Goal: Transaction & Acquisition: Purchase product/service

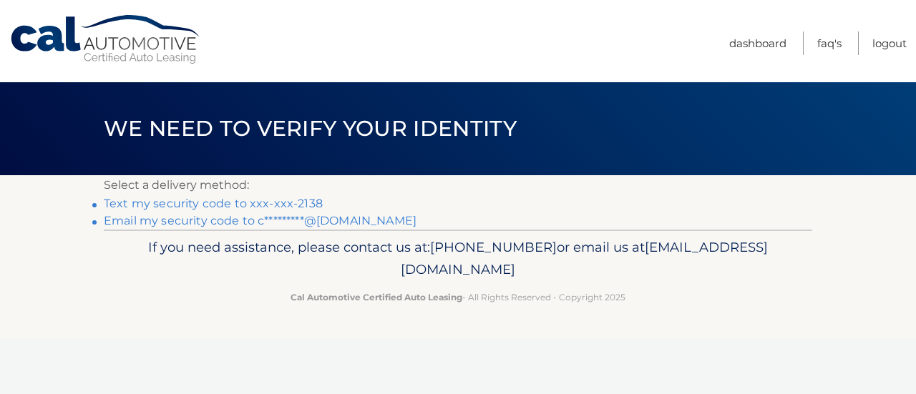
click at [258, 219] on link "Email my security code to c*********@gmail.com" at bounding box center [260, 221] width 313 height 14
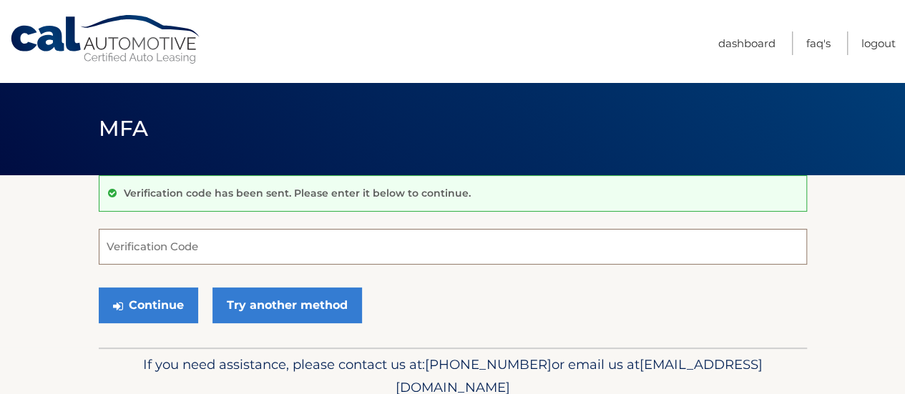
click at [170, 241] on input "Verification Code" at bounding box center [453, 247] width 708 height 36
paste input "942257"
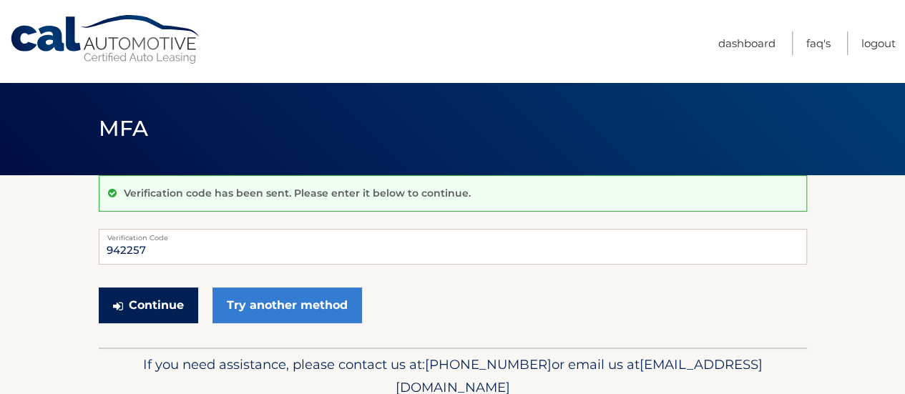
click at [171, 315] on button "Continue" at bounding box center [148, 306] width 99 height 36
click at [142, 318] on button "Continue" at bounding box center [148, 306] width 99 height 36
click at [107, 244] on input "942257" at bounding box center [453, 247] width 708 height 36
type input "942257"
click at [139, 305] on button "Continue" at bounding box center [148, 306] width 99 height 36
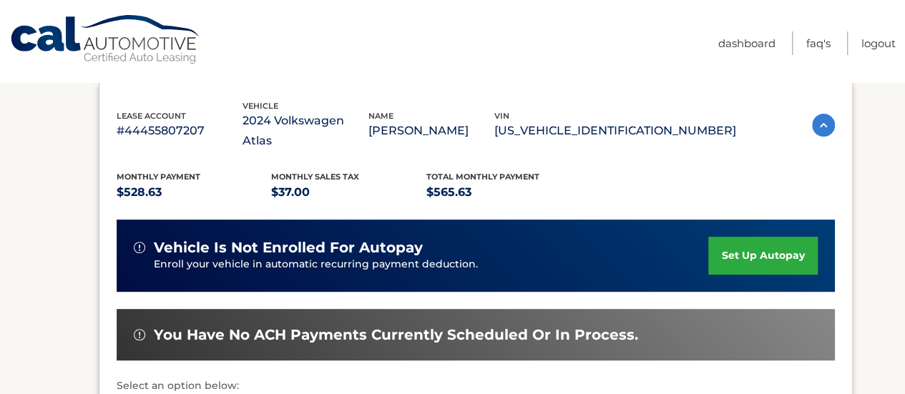
scroll to position [328, 0]
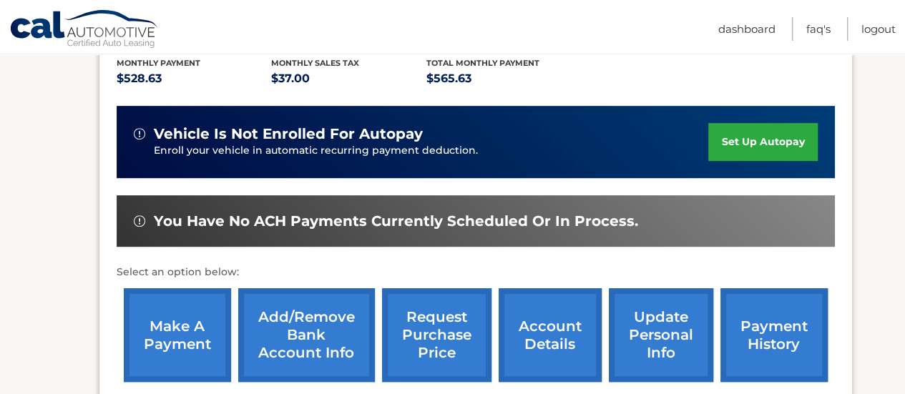
click at [771, 325] on link "payment history" at bounding box center [773, 335] width 107 height 94
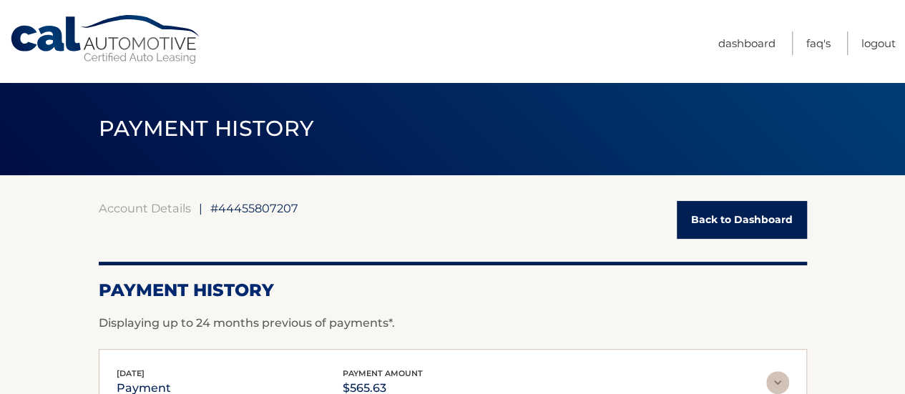
drag, startPoint x: 722, startPoint y: 210, endPoint x: 730, endPoint y: 211, distance: 7.3
click at [722, 210] on link "Back to Dashboard" at bounding box center [742, 220] width 130 height 38
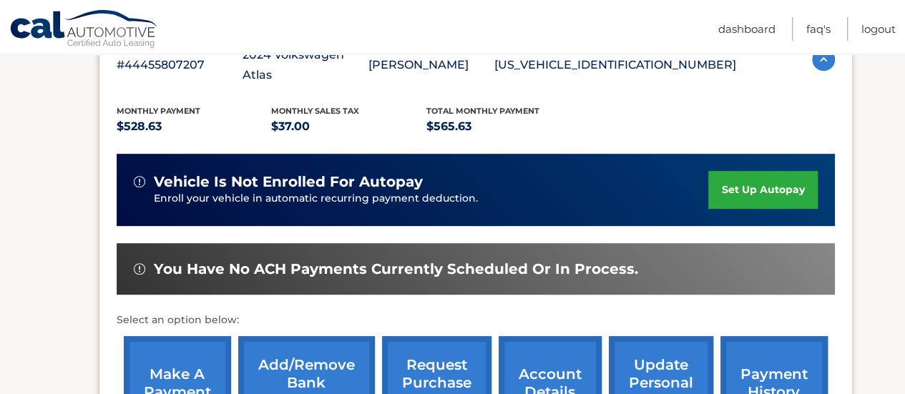
scroll to position [358, 0]
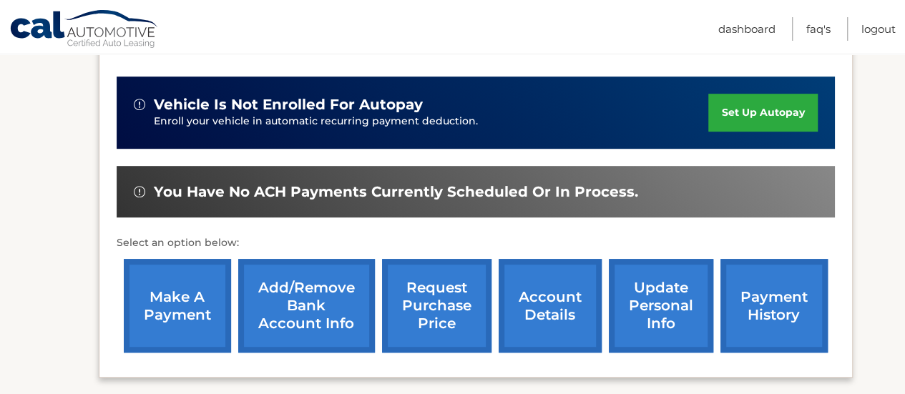
click at [179, 288] on link "make a payment" at bounding box center [177, 306] width 107 height 94
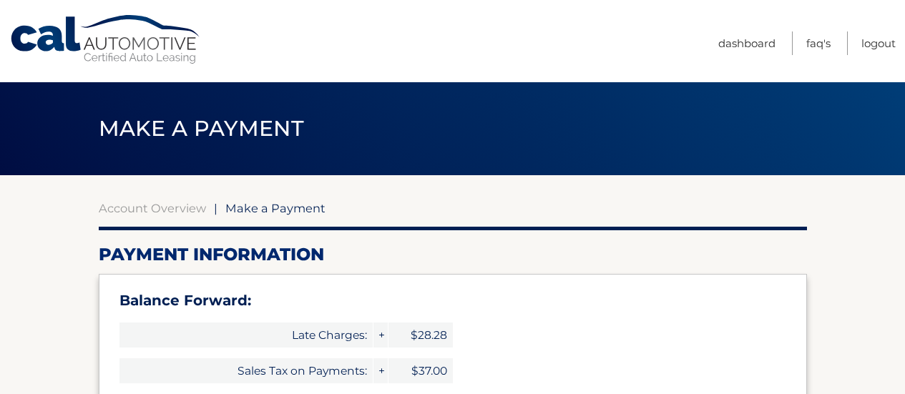
select select "MmZjMWQ0ZWMtYjc0YS00MDNmLWEwZGUtODZjZmU4YTJkZWEw"
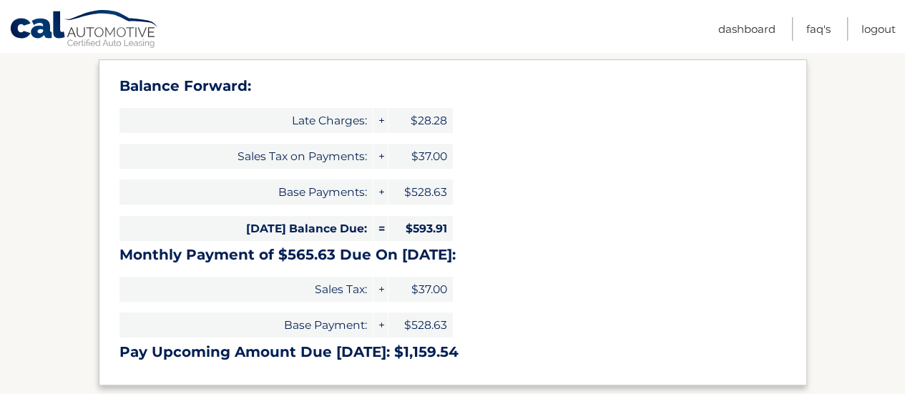
scroll to position [358, 0]
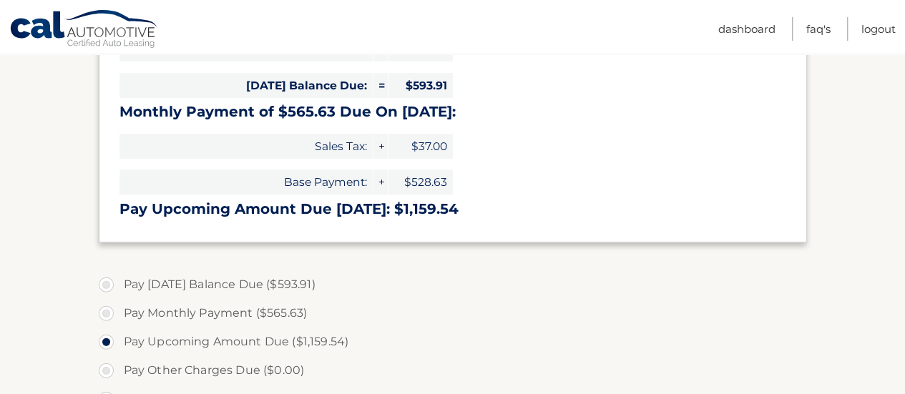
click at [116, 288] on label "Pay [DATE] Balance Due ($593.91)" at bounding box center [453, 284] width 708 height 29
click at [116, 288] on input "Pay [DATE] Balance Due ($593.91)" at bounding box center [111, 281] width 14 height 23
radio input "true"
type input "593.91"
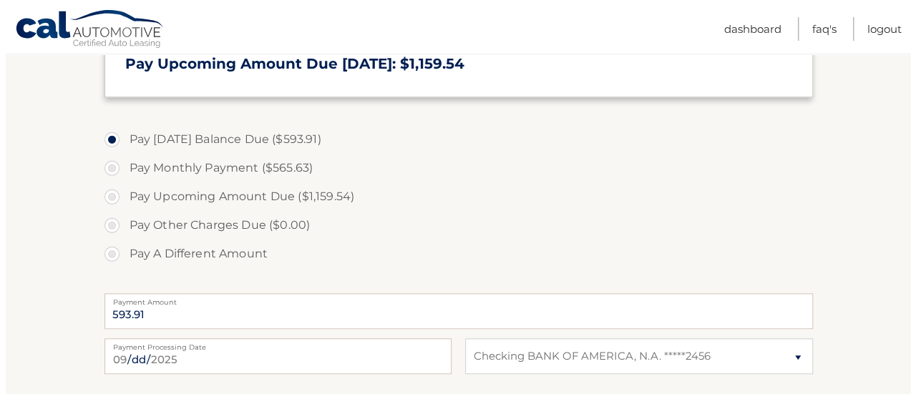
scroll to position [644, 0]
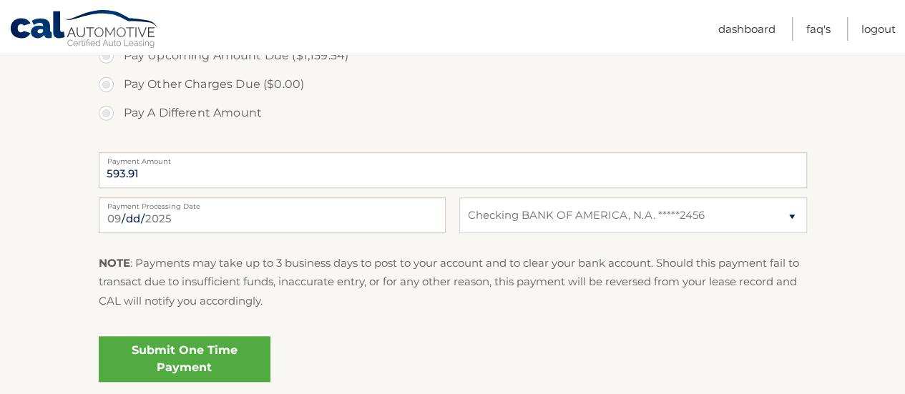
click at [186, 354] on link "Submit One Time Payment" at bounding box center [185, 359] width 172 height 46
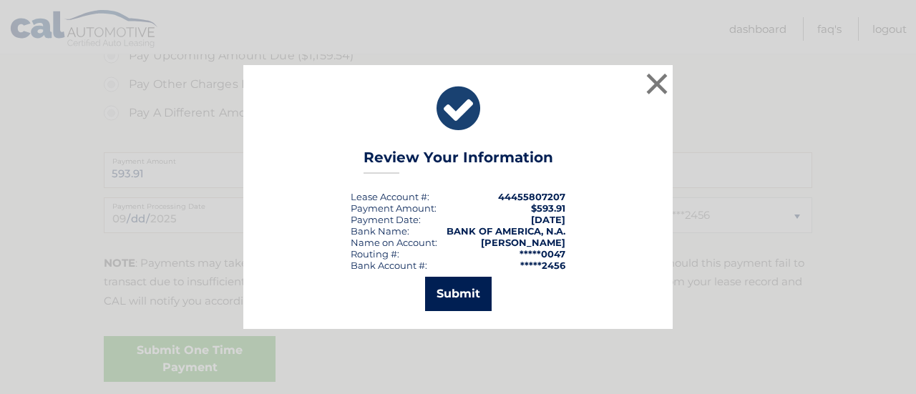
click at [471, 300] on button "Submit" at bounding box center [458, 294] width 67 height 34
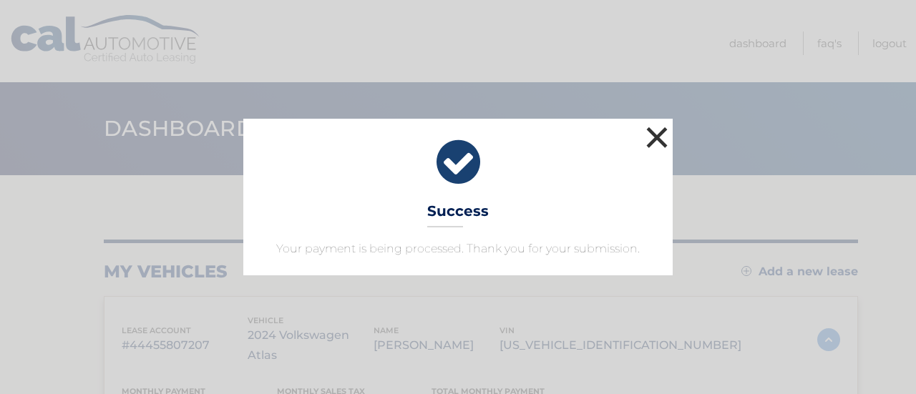
click at [649, 133] on button "×" at bounding box center [656, 137] width 29 height 29
